Goal: Task Accomplishment & Management: Complete application form

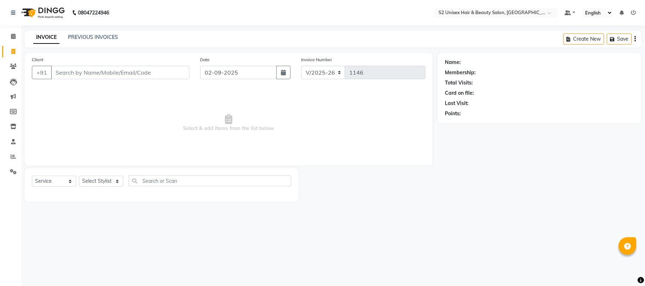
select select "3982"
select select "service"
drag, startPoint x: 0, startPoint y: 0, endPoint x: 93, endPoint y: 176, distance: 199.6
click at [92, 183] on select "Select Stylist Bittu Gulshan KHUSHI LALITA PARVIN PAL Pramod S2 salon Supendra …" at bounding box center [101, 181] width 44 height 11
select select "20295"
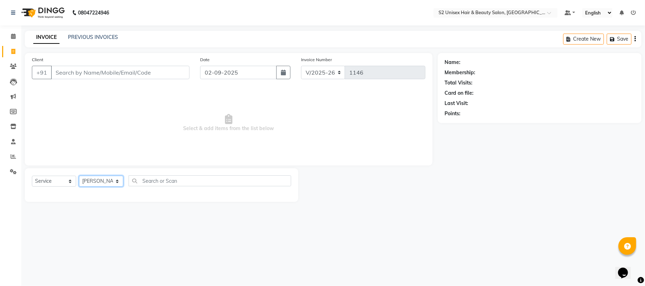
click at [79, 176] on select "Select Stylist Bittu Gulshan KHUSHI LALITA PARVIN PAL Pramod S2 salon Supendra …" at bounding box center [101, 181] width 44 height 11
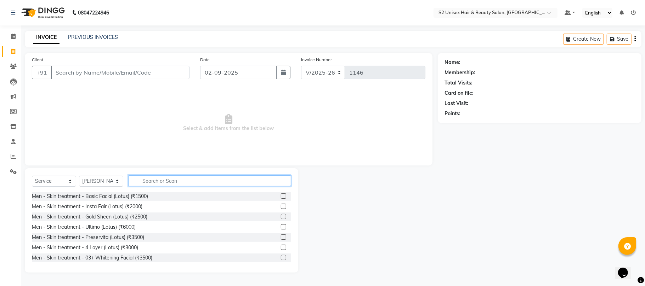
click at [168, 183] on input "text" at bounding box center [210, 181] width 163 height 11
type input "hair"
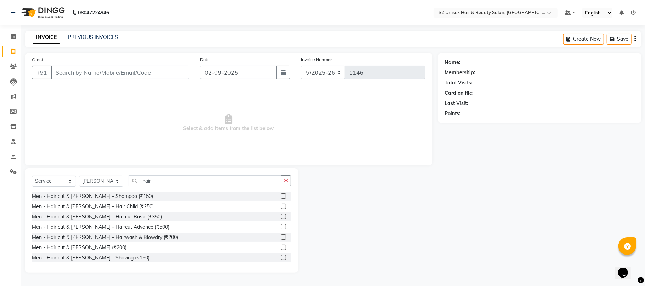
click at [281, 215] on label at bounding box center [283, 216] width 5 height 5
click at [281, 215] on input "checkbox" at bounding box center [283, 217] width 5 height 5
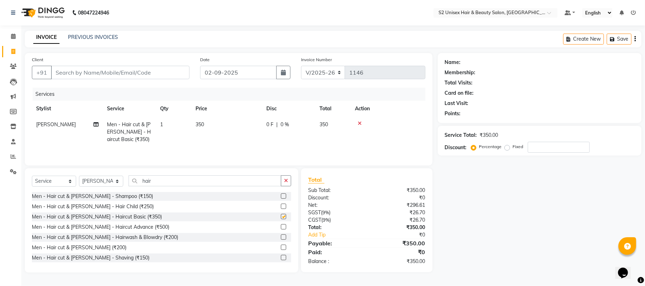
checkbox input "false"
click at [156, 73] on input "Client" at bounding box center [120, 72] width 138 height 13
type input "9"
type input "0"
type input "9188394053"
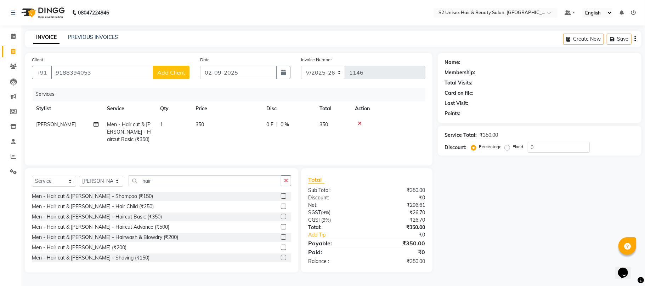
click at [163, 72] on span "Add Client" at bounding box center [171, 72] width 28 height 7
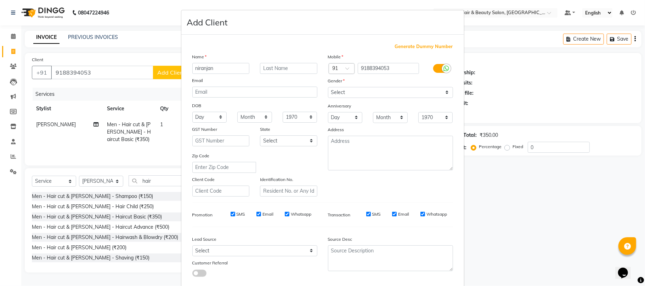
type input "niranjan"
click at [282, 69] on input "text" at bounding box center [288, 68] width 57 height 11
type input "kumar"
click at [342, 92] on select "Select Male Female Other Prefer Not To Say" at bounding box center [390, 92] width 125 height 11
select select "male"
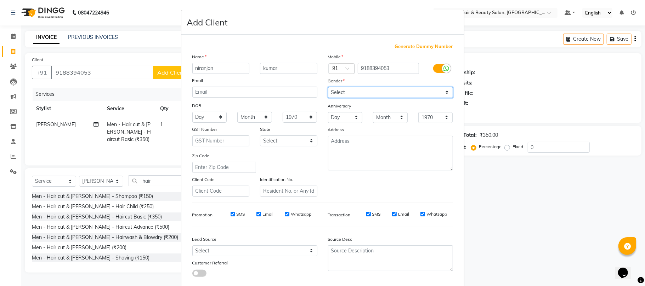
click at [328, 87] on select "Select Male Female Other Prefer Not To Say" at bounding box center [390, 92] width 125 height 11
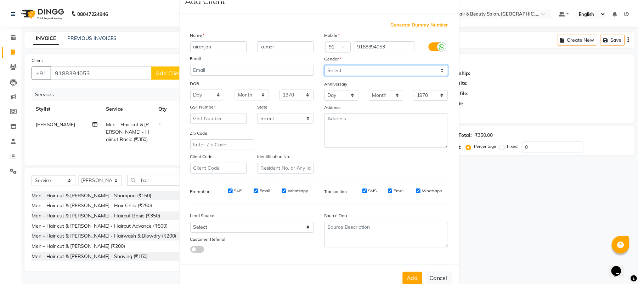
scroll to position [39, 0]
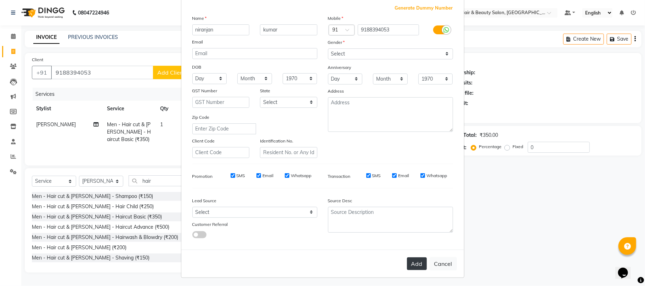
click at [415, 264] on button "Add" at bounding box center [417, 264] width 20 height 13
select select
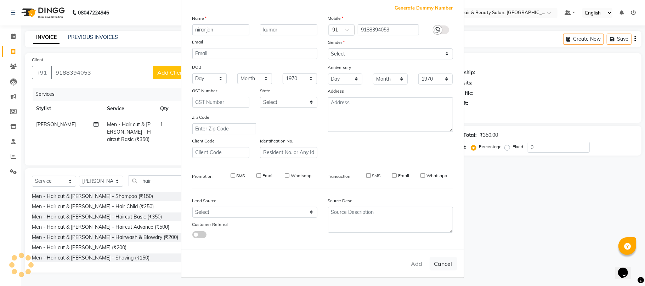
select select
checkbox input "false"
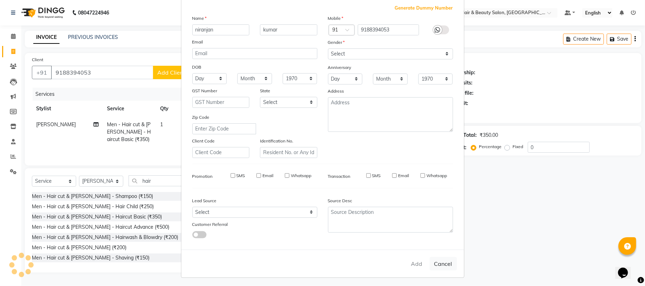
checkbox input "false"
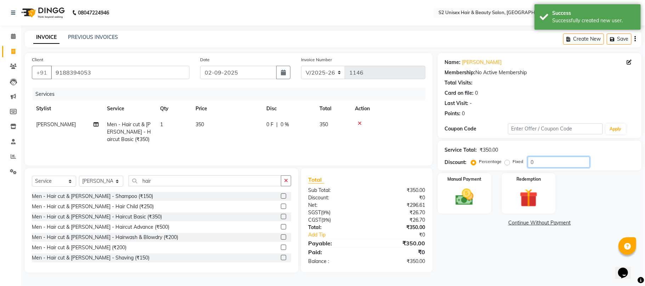
click at [545, 161] on input "0" at bounding box center [559, 162] width 62 height 11
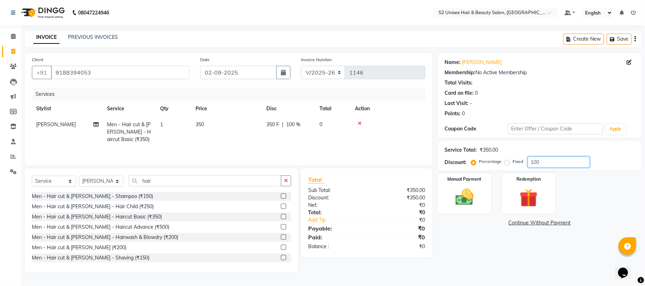
type input "100"
click at [513, 163] on label "Fixed" at bounding box center [518, 162] width 11 height 6
click at [506, 163] on input "Fixed" at bounding box center [508, 161] width 5 height 5
radio input "true"
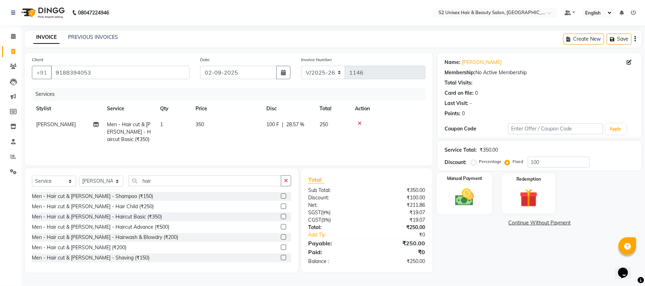
click at [477, 189] on img at bounding box center [464, 198] width 31 height 22
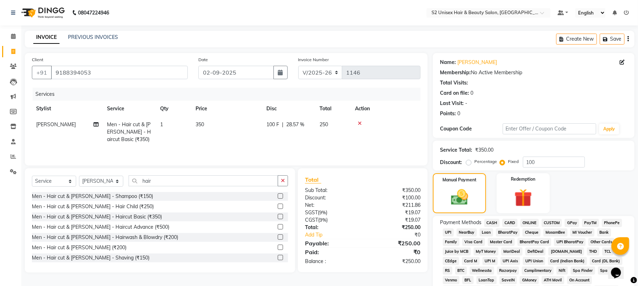
click at [526, 221] on span "ONLINE" at bounding box center [529, 223] width 18 height 8
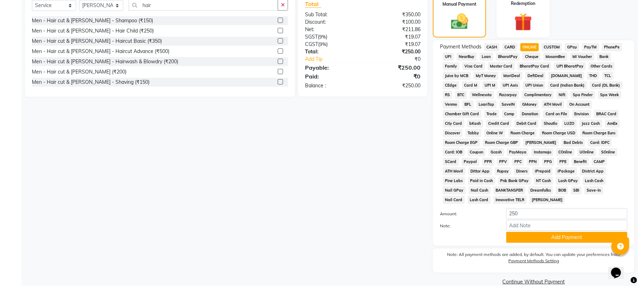
scroll to position [180, 0]
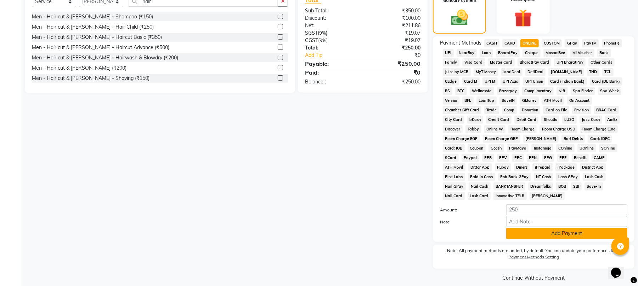
click at [558, 228] on button "Add Payment" at bounding box center [566, 233] width 121 height 11
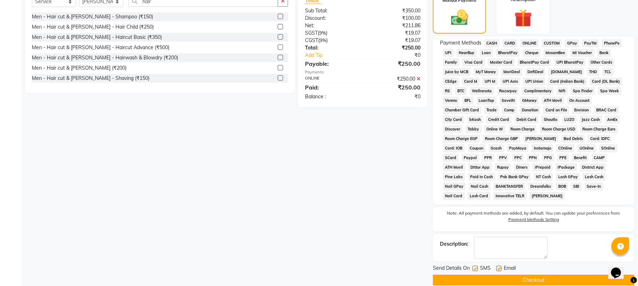
click at [560, 275] on button "Checkout" at bounding box center [533, 280] width 201 height 11
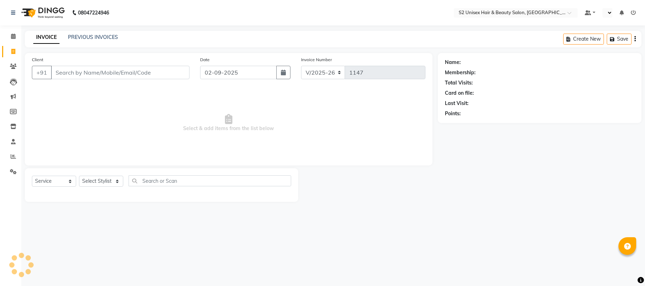
select select "3982"
select select "service"
select select "en"
